Goal: Book appointment/travel/reservation

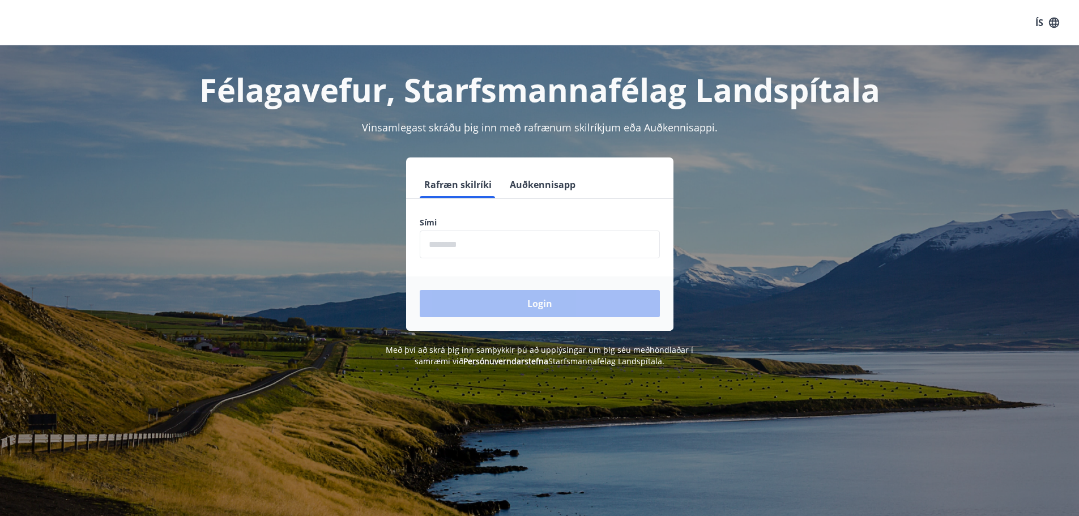
click at [451, 245] on input "phone" at bounding box center [540, 245] width 240 height 28
type input "********"
click at [517, 305] on button "Login" at bounding box center [540, 303] width 240 height 27
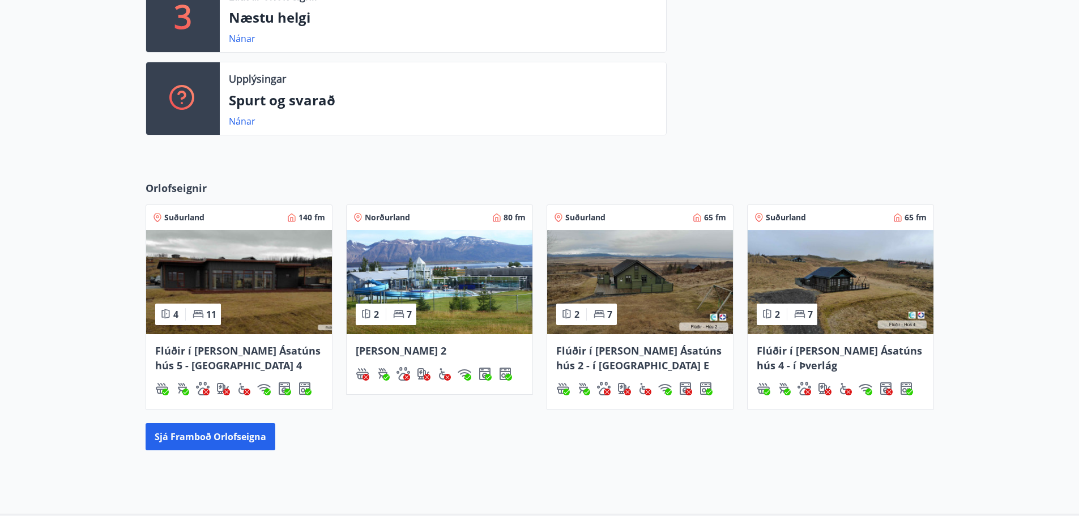
scroll to position [433, 0]
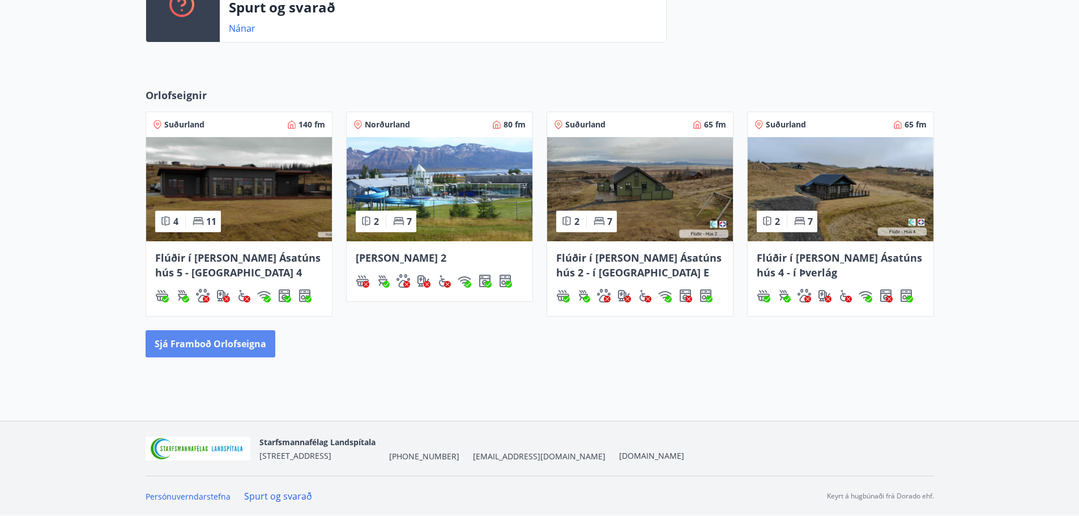
click at [209, 343] on button "Sjá framboð orlofseigna" at bounding box center [211, 343] width 130 height 27
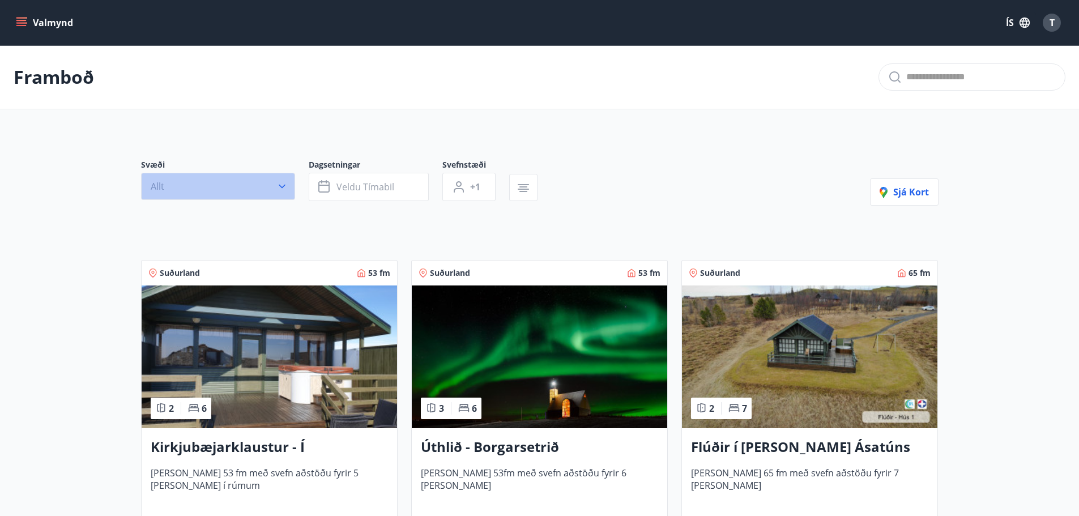
click at [282, 184] on icon "button" at bounding box center [281, 186] width 11 height 11
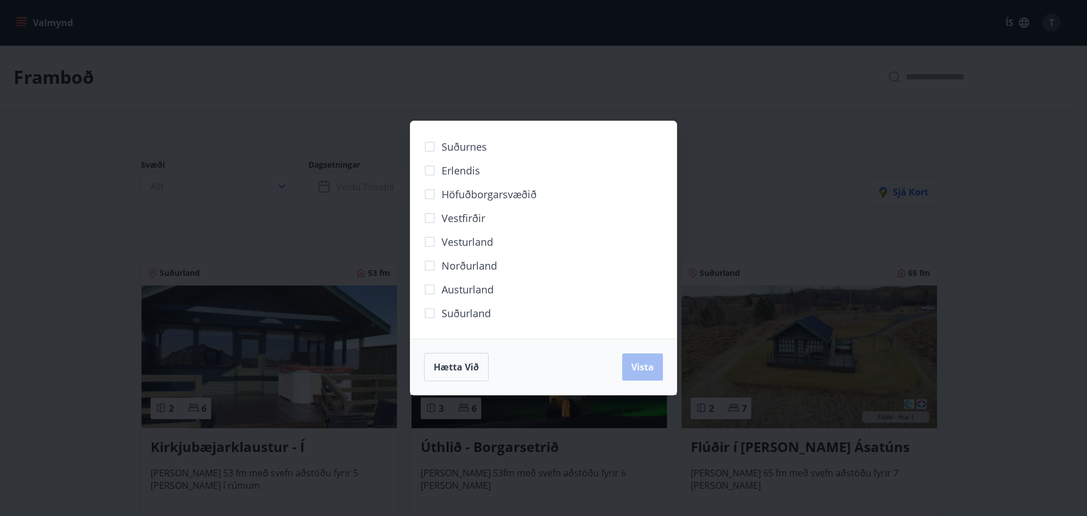
click at [75, 243] on div "Suðurnes Erlendis Höfuðborgarsvæðið Vestfirðir Vesturland Norðurland Austurland…" at bounding box center [543, 258] width 1087 height 516
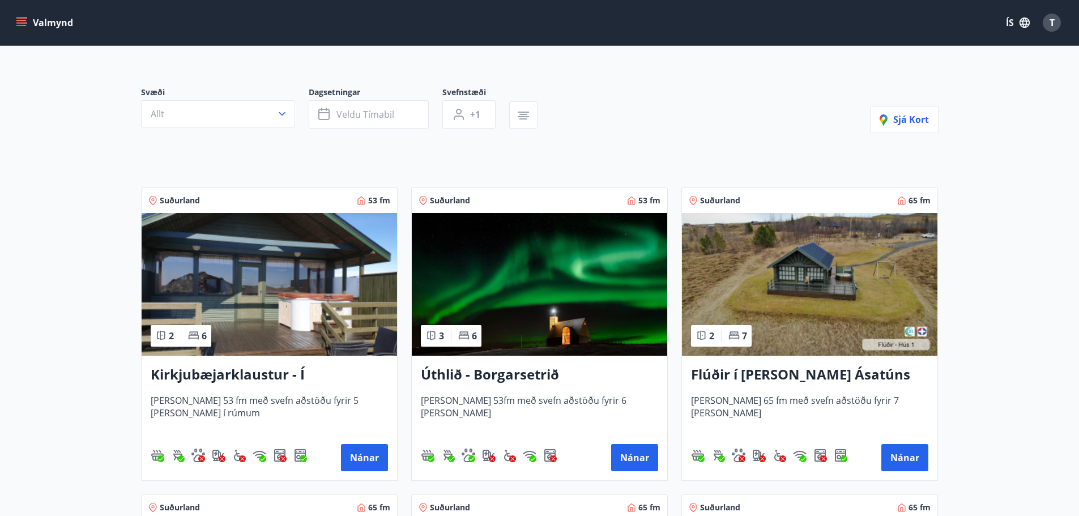
scroll to position [170, 0]
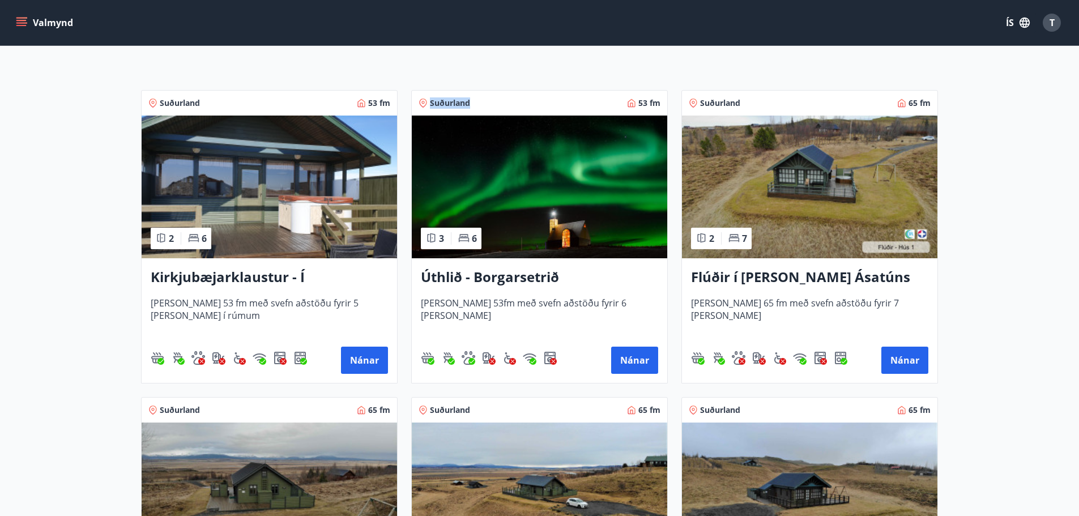
drag, startPoint x: 476, startPoint y: 101, endPoint x: 428, endPoint y: 106, distance: 49.0
click at [428, 106] on div "Suðurland 53 fm" at bounding box center [540, 102] width 242 height 11
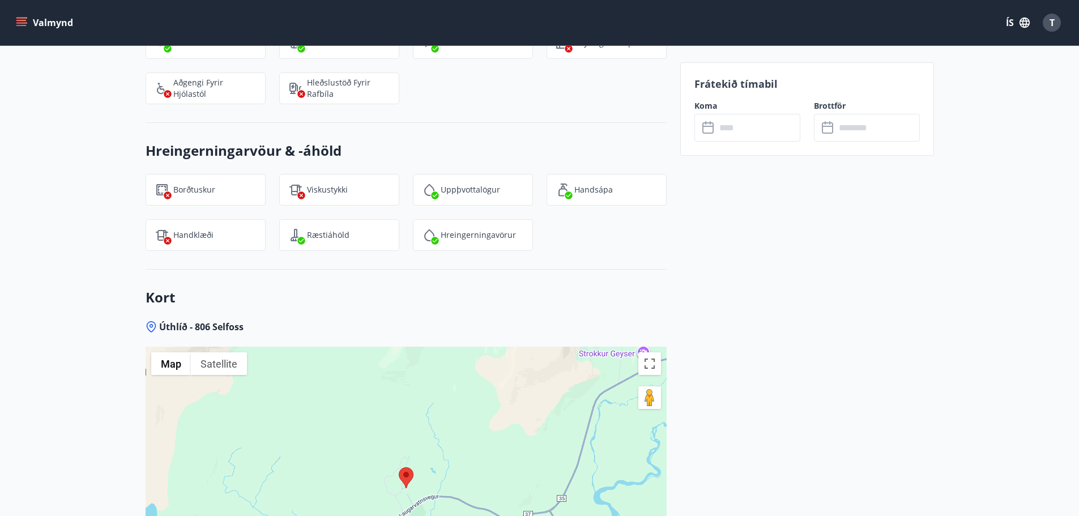
scroll to position [1586, 0]
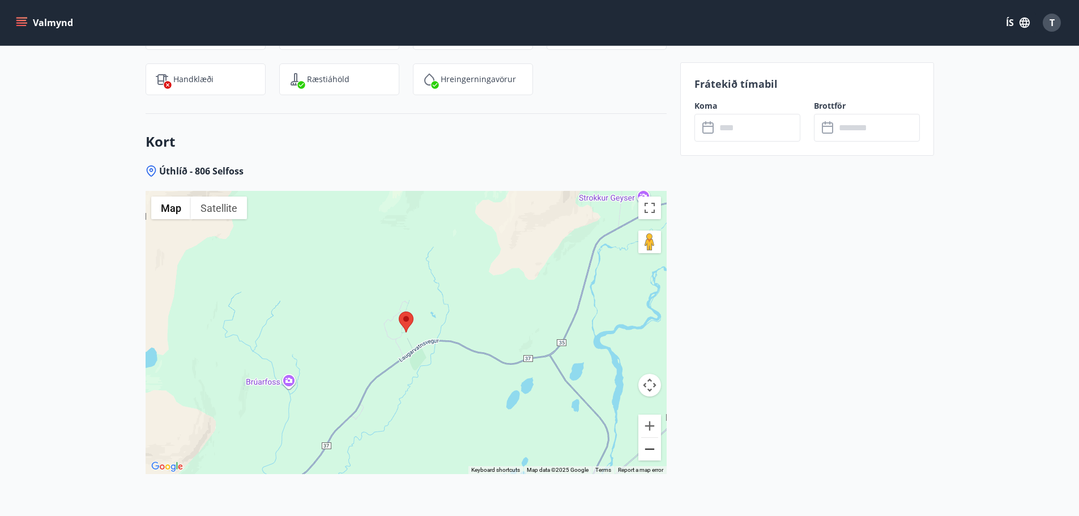
click at [652, 446] on button "Zoom out" at bounding box center [649, 449] width 23 height 23
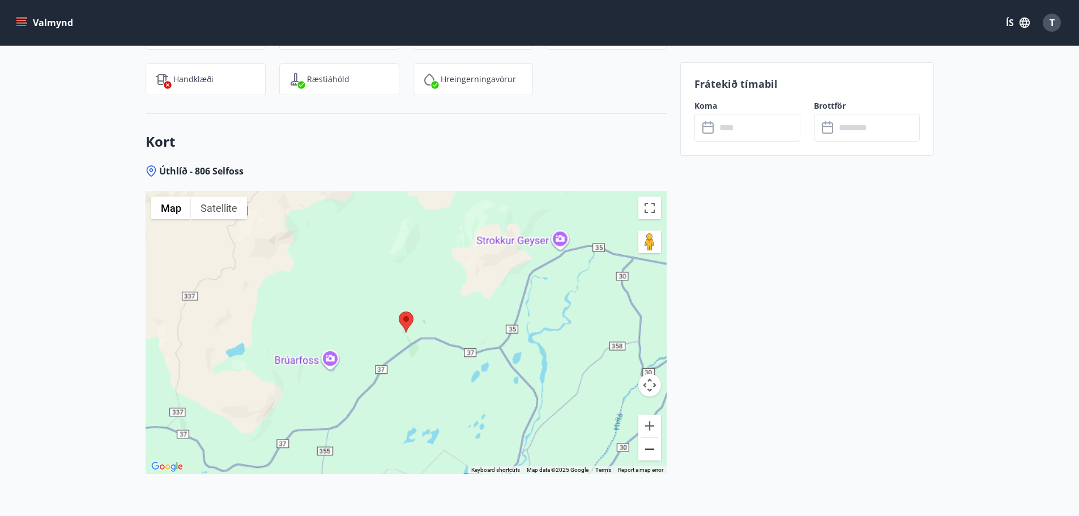
click at [652, 446] on button "Zoom out" at bounding box center [649, 449] width 23 height 23
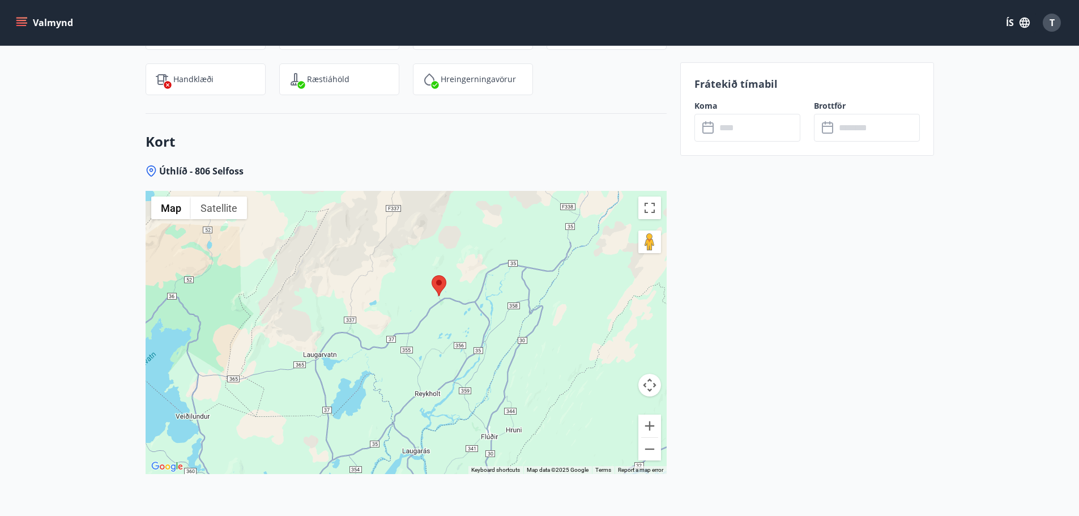
drag, startPoint x: 305, startPoint y: 372, endPoint x: 342, endPoint y: 335, distance: 51.3
click at [342, 335] on div at bounding box center [406, 332] width 521 height 283
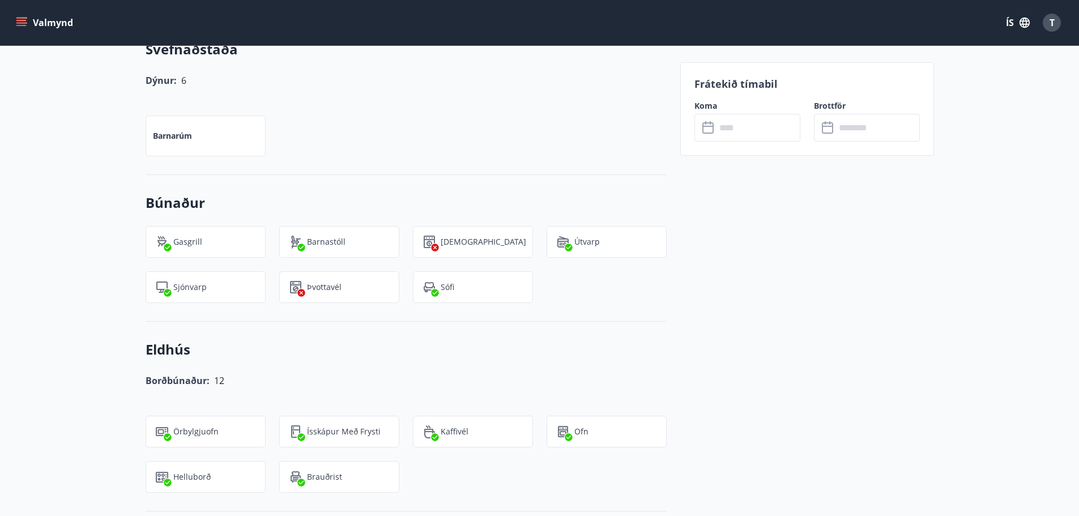
scroll to position [1189, 0]
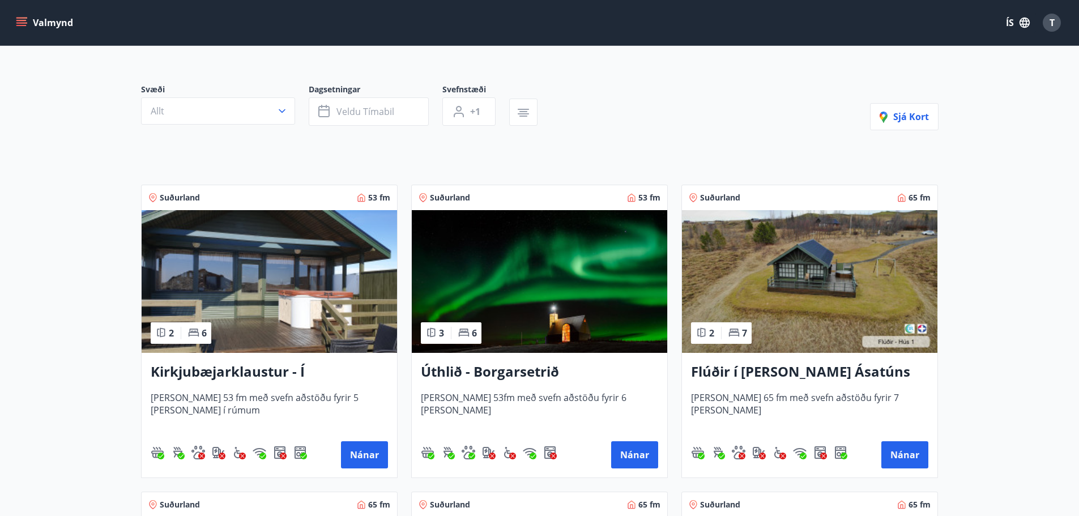
scroll to position [170, 0]
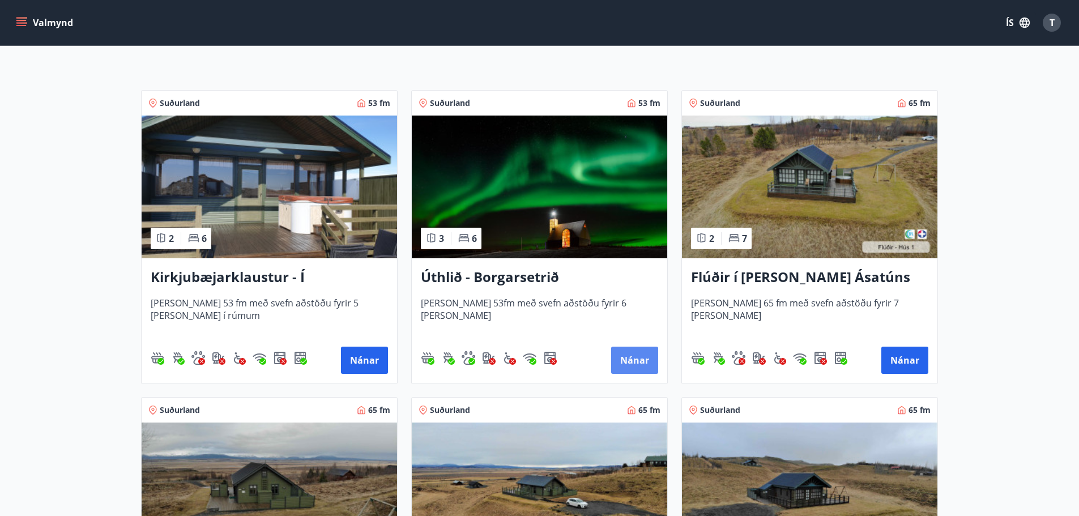
click at [621, 358] on button "Nánar" at bounding box center [634, 360] width 47 height 27
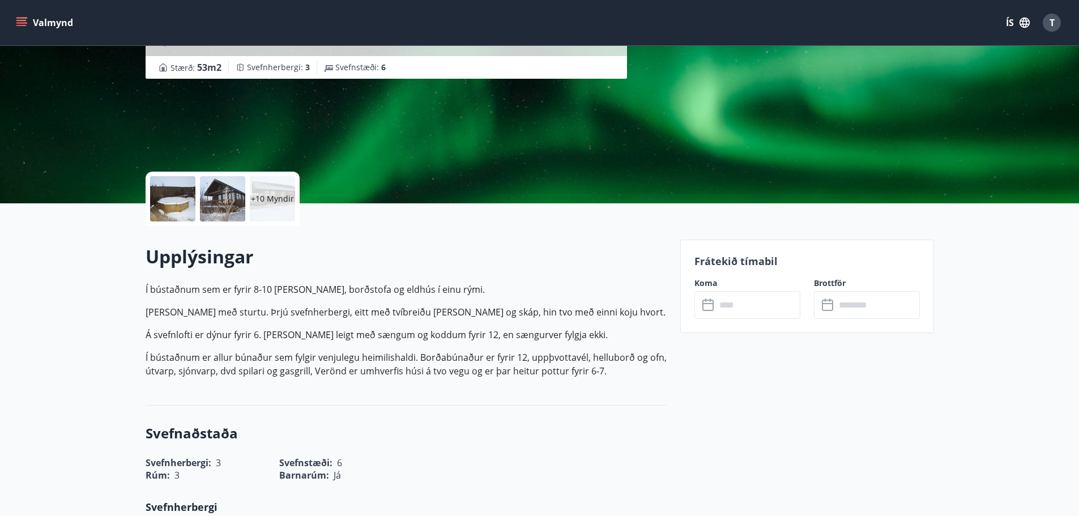
scroll to position [170, 0]
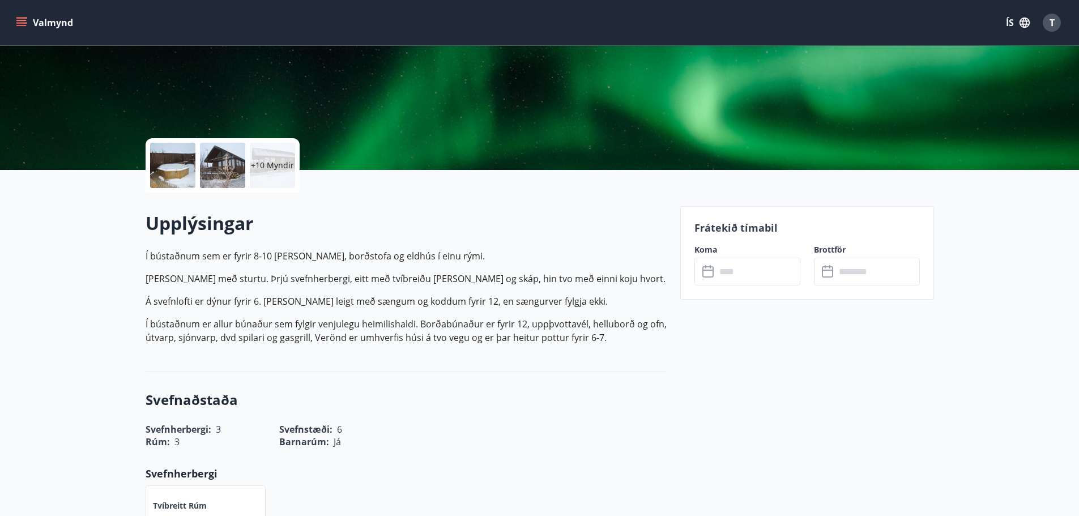
click at [741, 275] on input "text" at bounding box center [758, 272] width 84 height 28
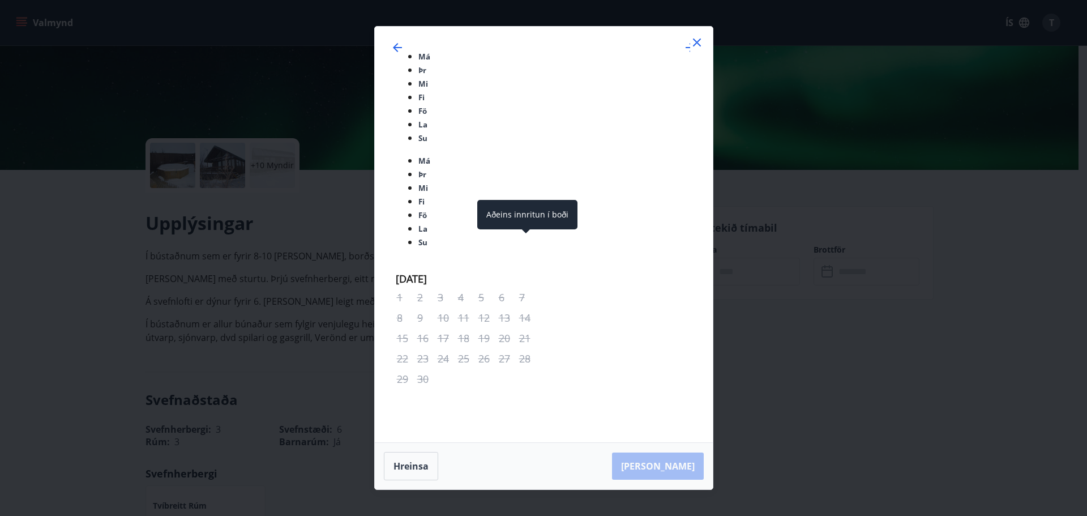
click at [524, 232] on span at bounding box center [526, 232] width 8 height 6
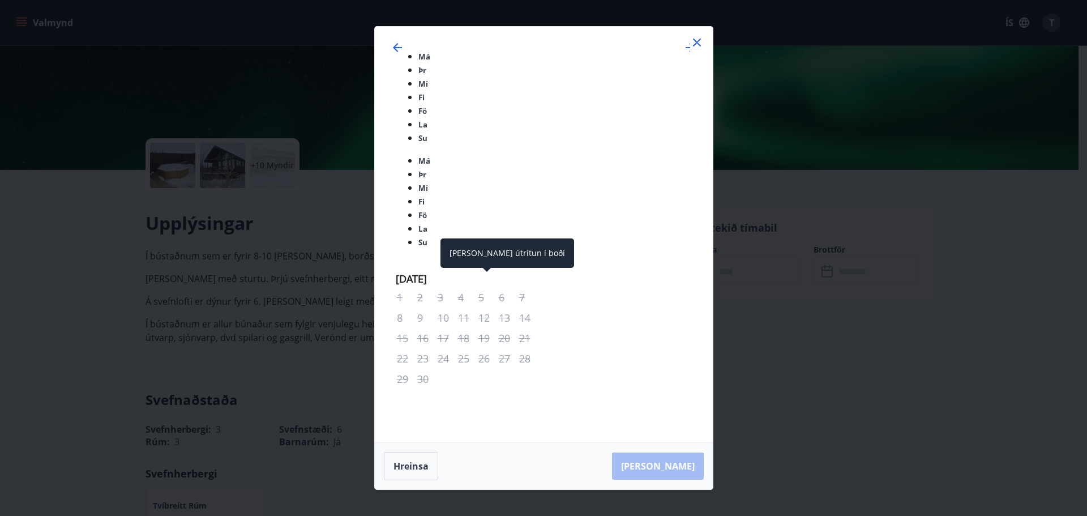
click at [485, 272] on span at bounding box center [487, 271] width 8 height 6
click at [487, 268] on span at bounding box center [487, 271] width 8 height 6
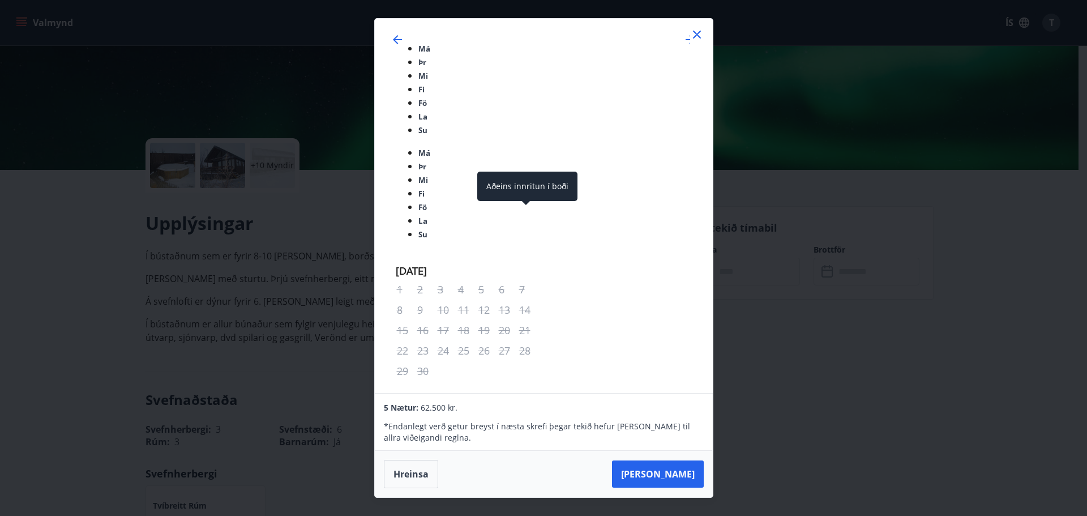
click at [521, 506] on div "19" at bounding box center [528, 515] width 19 height 19
click at [51, 137] on div "Má Þr Mi Fi Fö La Su Má Þr Mi Fi Fö La Su september 2025 1 2 3 4 5 6 7 8 9 10 1…" at bounding box center [543, 258] width 1087 height 516
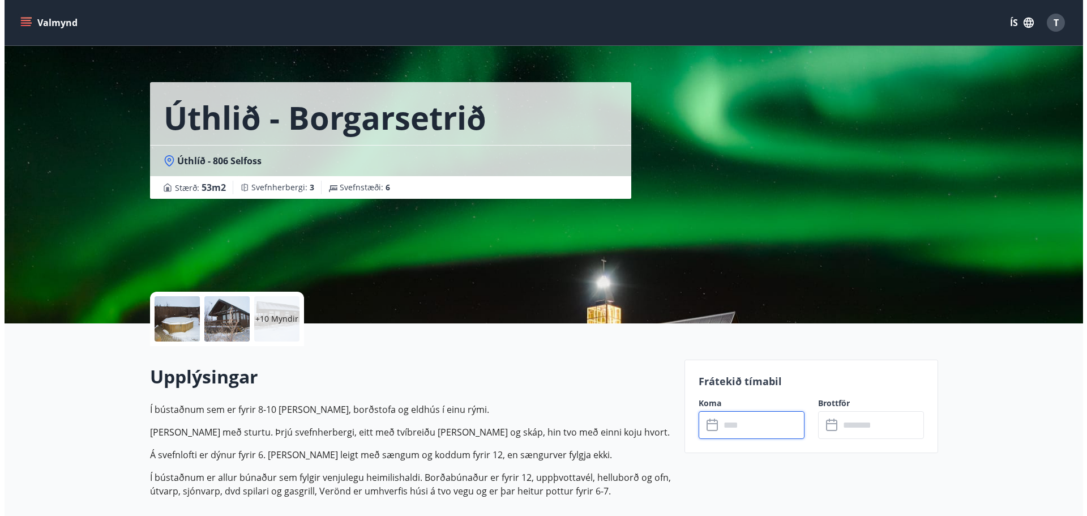
scroll to position [0, 0]
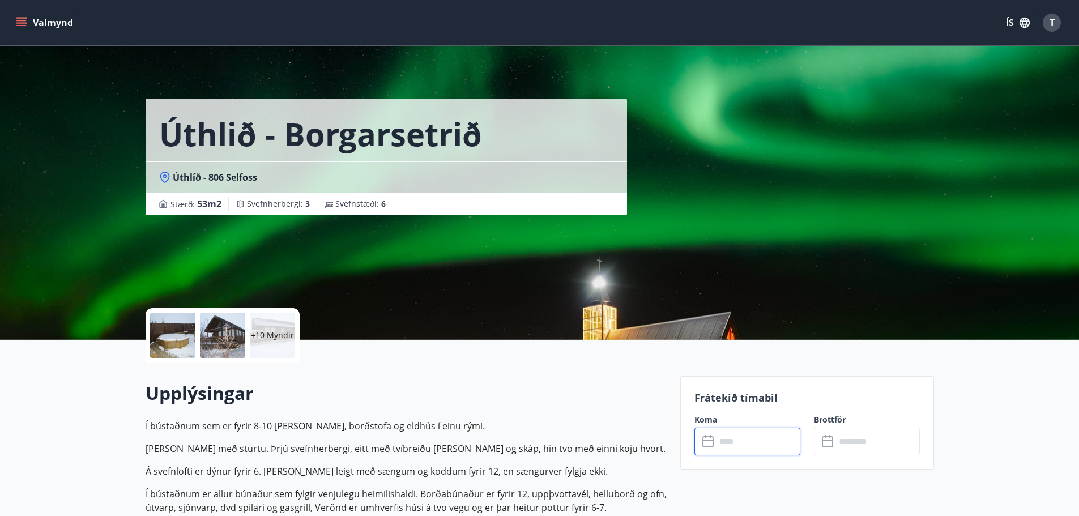
click at [172, 343] on div at bounding box center [172, 335] width 45 height 45
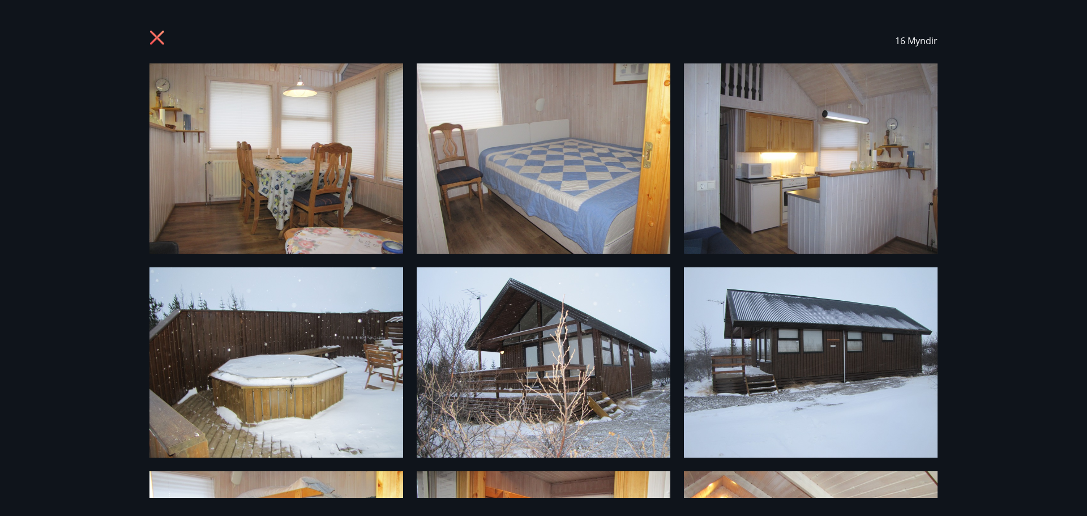
click at [155, 35] on icon at bounding box center [157, 38] width 14 height 14
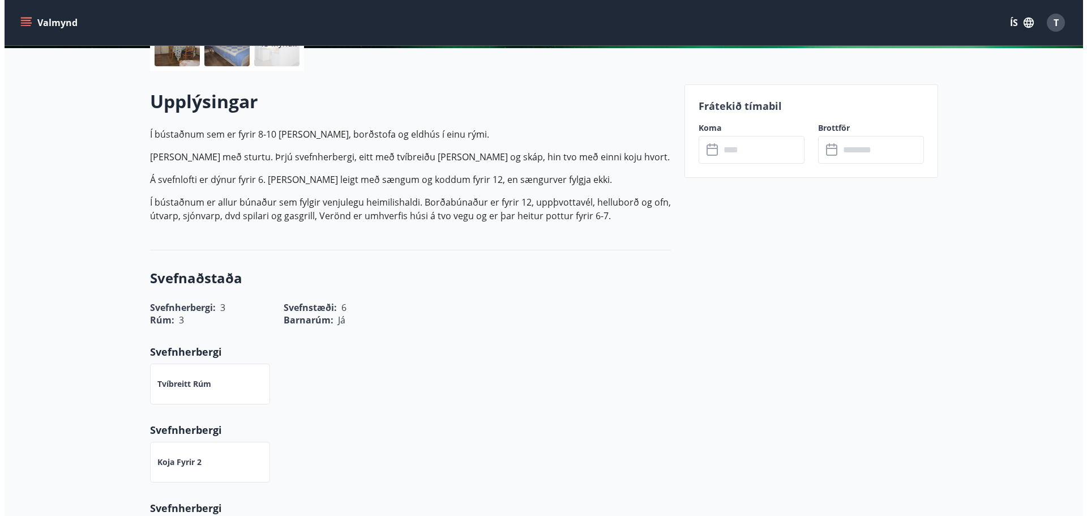
scroll to position [155, 0]
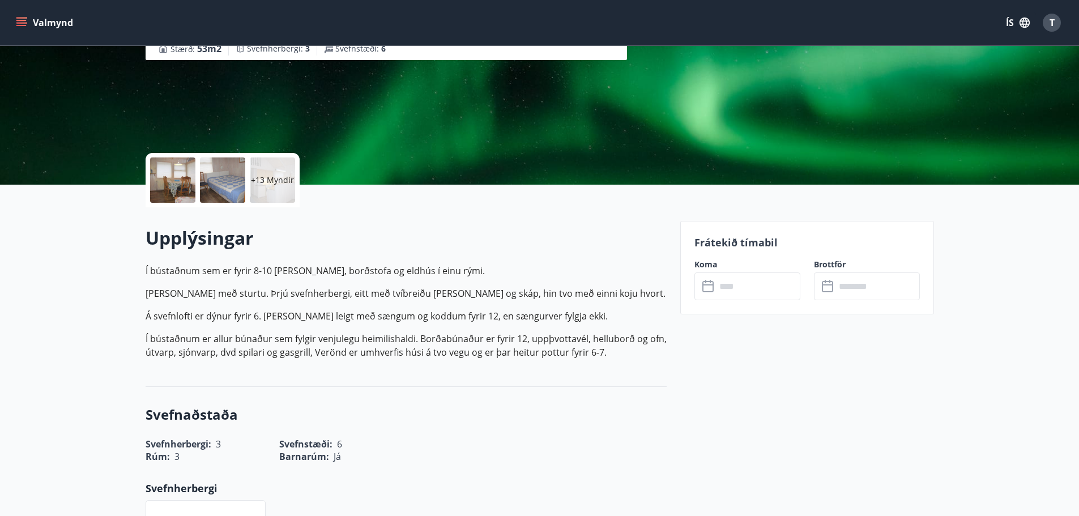
click at [163, 194] on div at bounding box center [172, 179] width 45 height 45
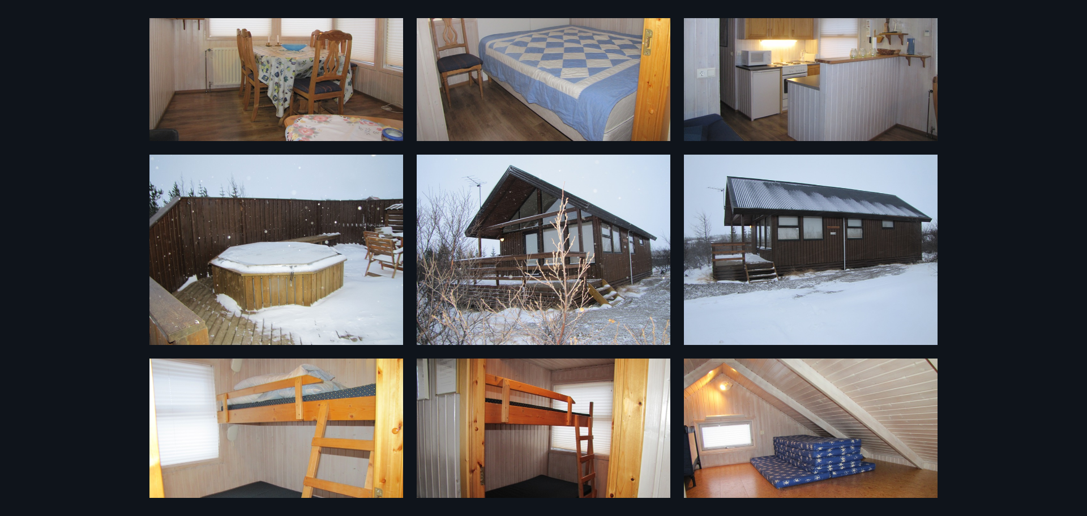
scroll to position [0, 0]
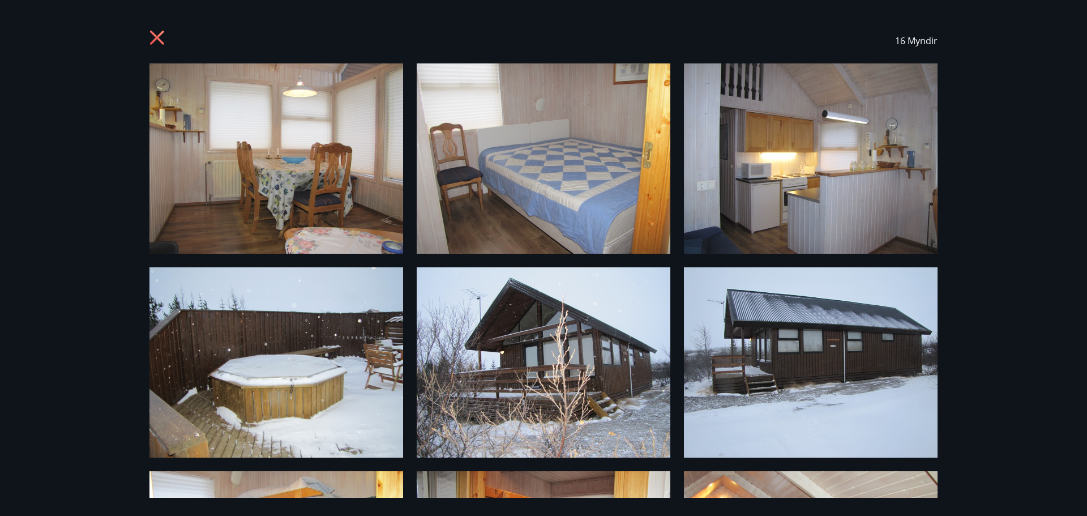
click at [154, 37] on icon at bounding box center [159, 39] width 18 height 18
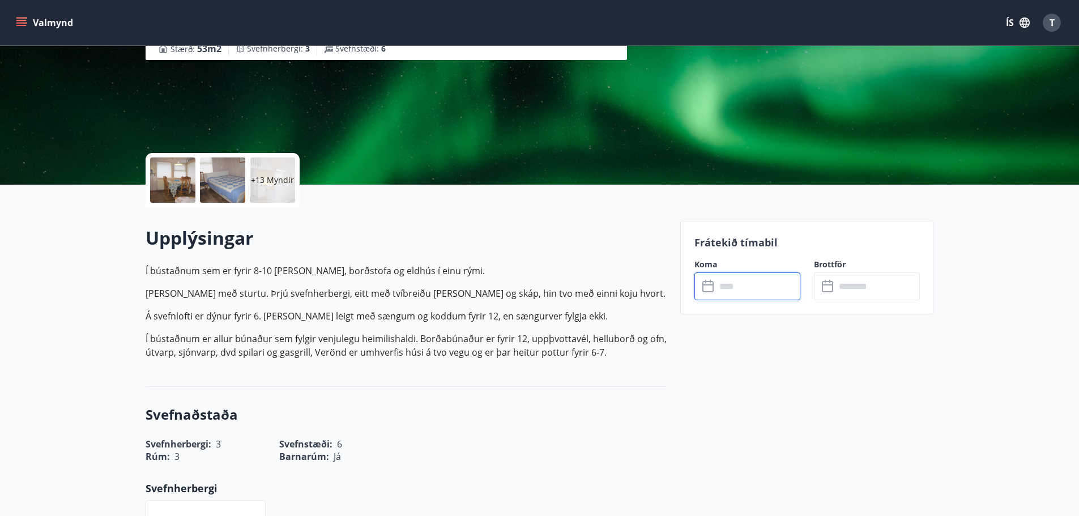
click at [730, 295] on input "text" at bounding box center [758, 286] width 84 height 28
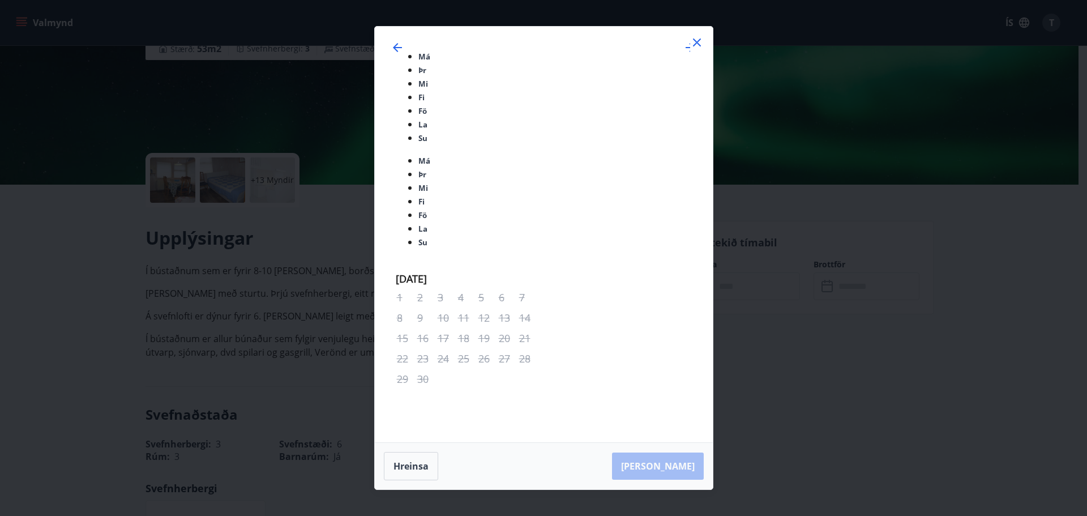
click at [507, 494] on div "11" at bounding box center [508, 503] width 19 height 19
